Goal: Information Seeking & Learning: Stay updated

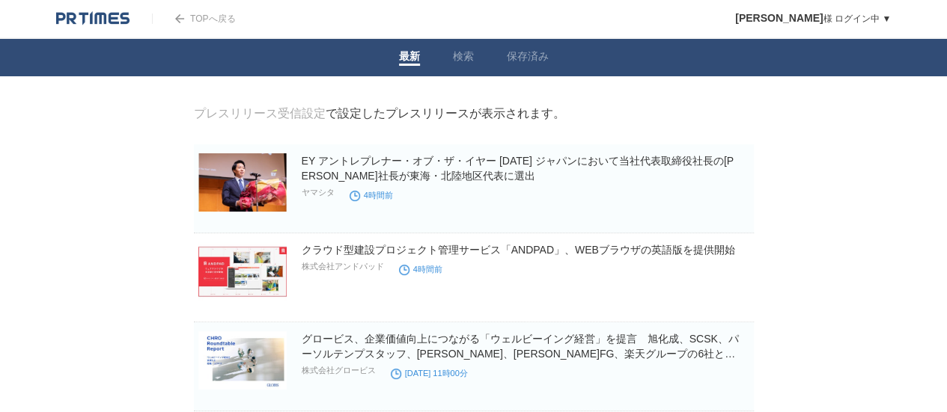
drag, startPoint x: 933, startPoint y: 78, endPoint x: 913, endPoint y: 126, distance: 52.7
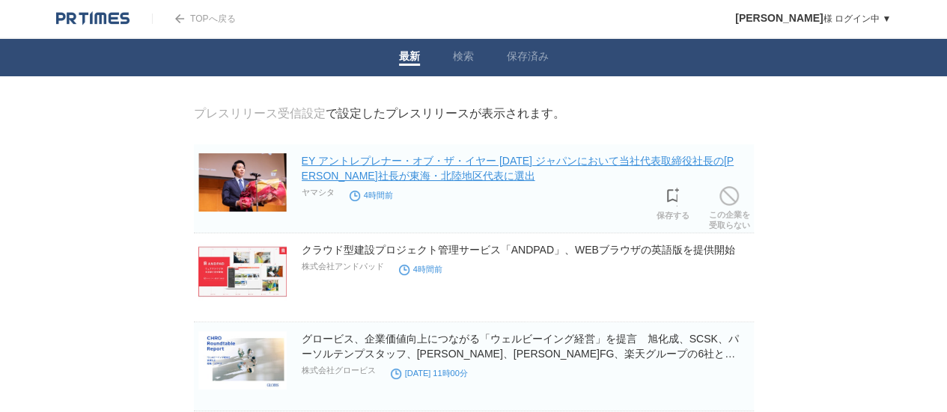
click at [609, 164] on link "EY アントレプレナー・オブ・ザ・イヤー [DATE] ジャパンにおいて当社代表取締役社長の[PERSON_NAME]社長が東海・北陸地区代表に選出" at bounding box center [518, 168] width 432 height 27
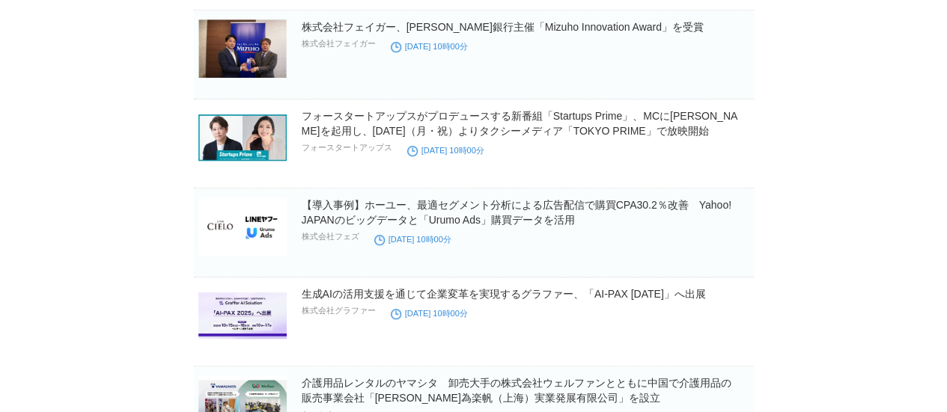
scroll to position [407, 0]
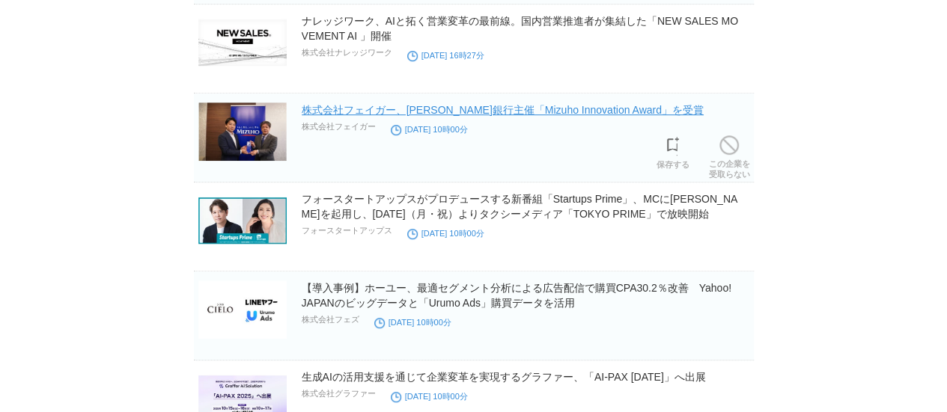
click at [549, 110] on link "株式会社フェイガー、[PERSON_NAME]銀行主催「Mizuho Innovation Award」を受賞" at bounding box center [503, 110] width 402 height 12
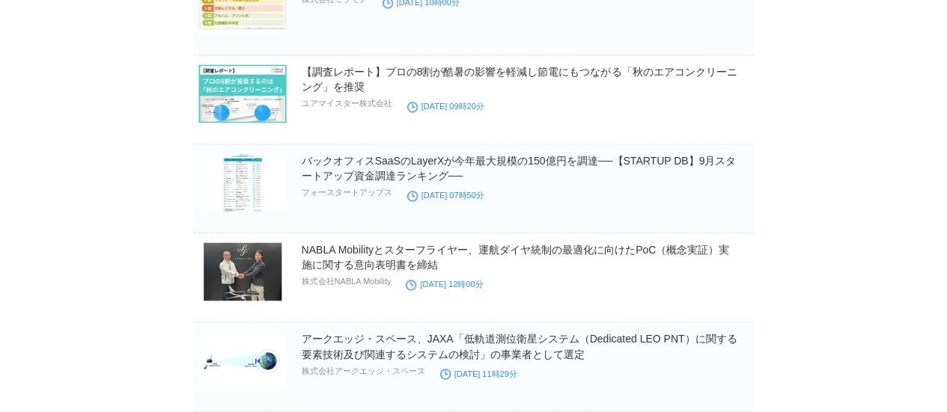
scroll to position [1142, 0]
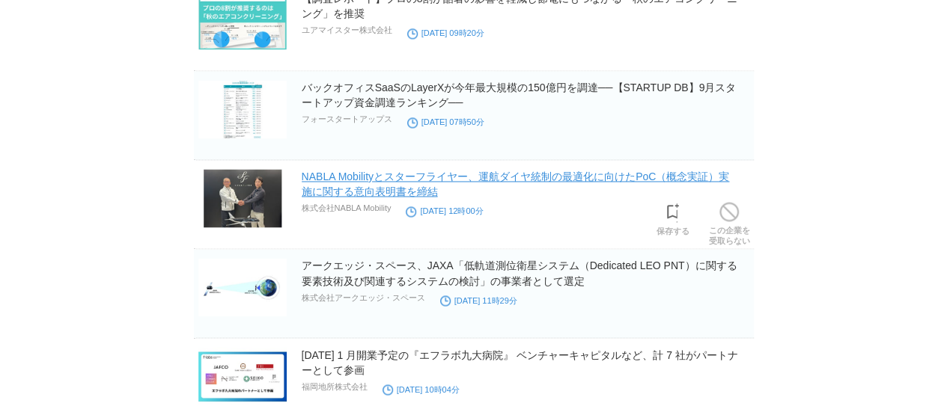
click at [700, 177] on link "NABLA Mobilityとスターフライヤー、運航ダイヤ統制の最適化に向けたPoC（概念実証）実施に関する意向表明書を締結" at bounding box center [516, 184] width 428 height 27
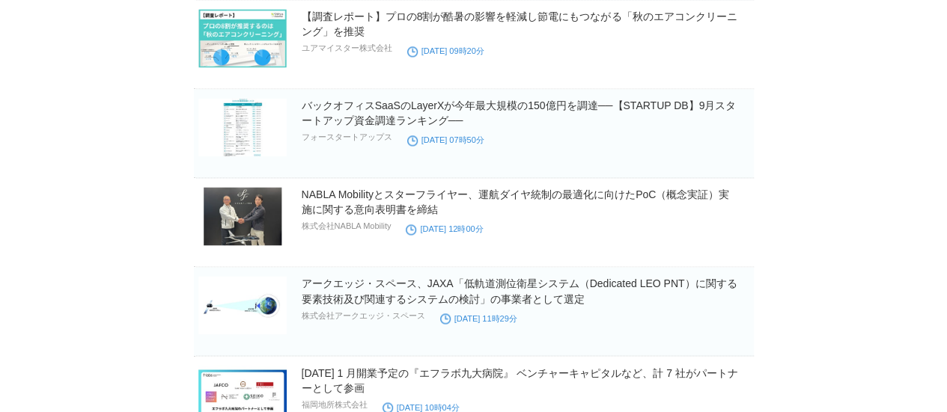
scroll to position [1158, 0]
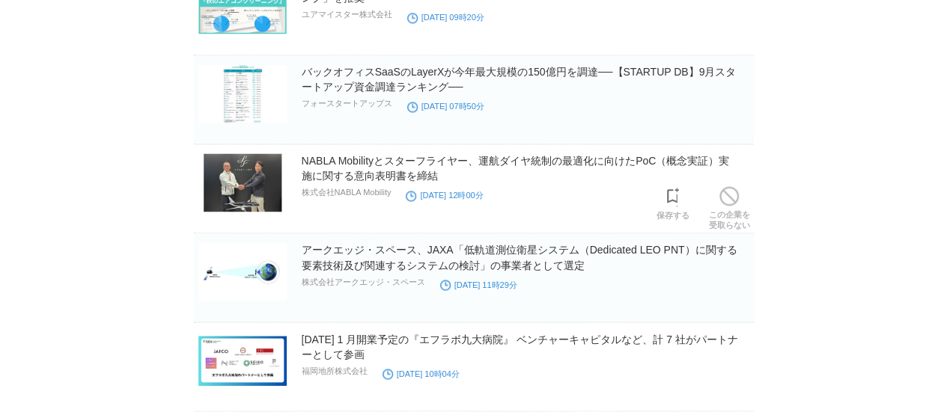
click at [237, 178] on img at bounding box center [242, 182] width 88 height 58
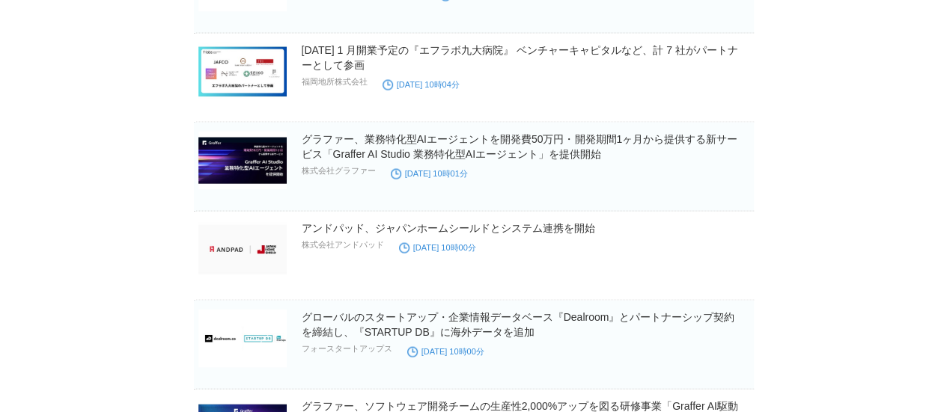
scroll to position [1452, 0]
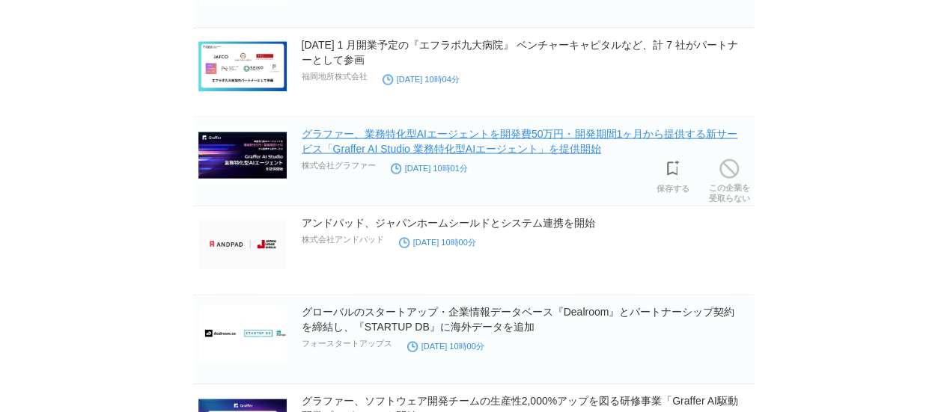
click at [586, 147] on link "グラファー、業務特化型AIエージェントを開発費50万円・開発期間1ヶ月から提供する新サービス「Graffer AI Studio 業務特化型AIエージェント」…" at bounding box center [520, 141] width 436 height 27
